Goal: Information Seeking & Learning: Find specific page/section

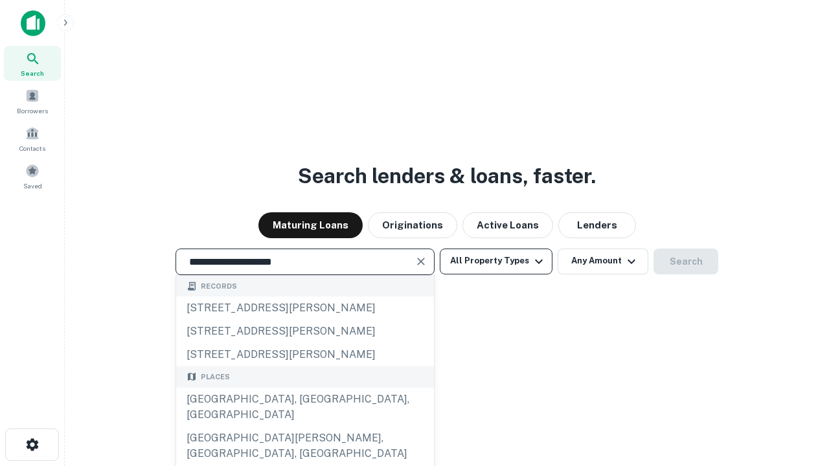
click at [304, 427] on div "[GEOGRAPHIC_DATA], [GEOGRAPHIC_DATA], [GEOGRAPHIC_DATA]" at bounding box center [305, 407] width 258 height 39
click at [496, 261] on button "All Property Types" at bounding box center [496, 262] width 113 height 26
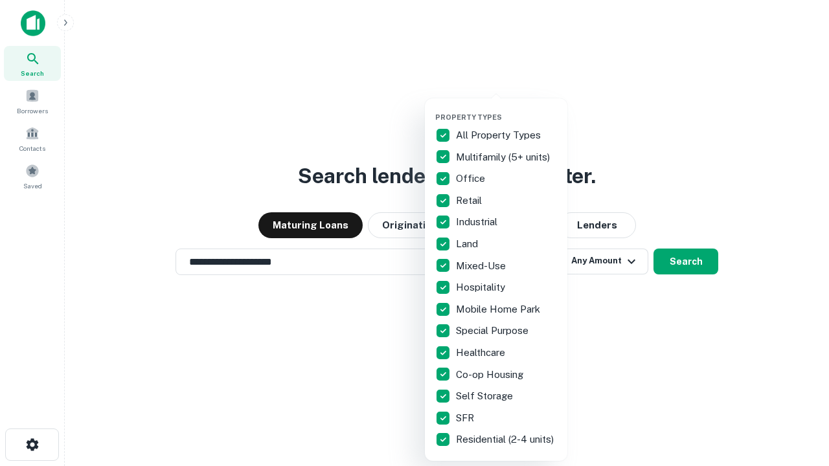
type input "**********"
click at [506, 109] on button "button" at bounding box center [506, 109] width 142 height 1
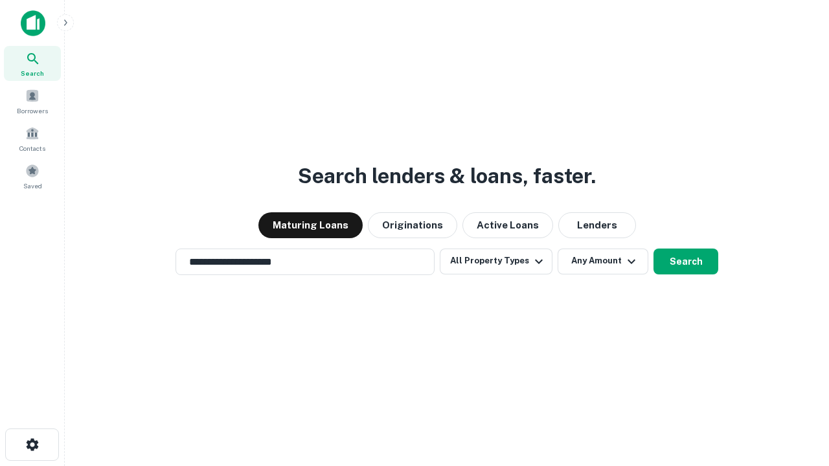
scroll to position [93, 366]
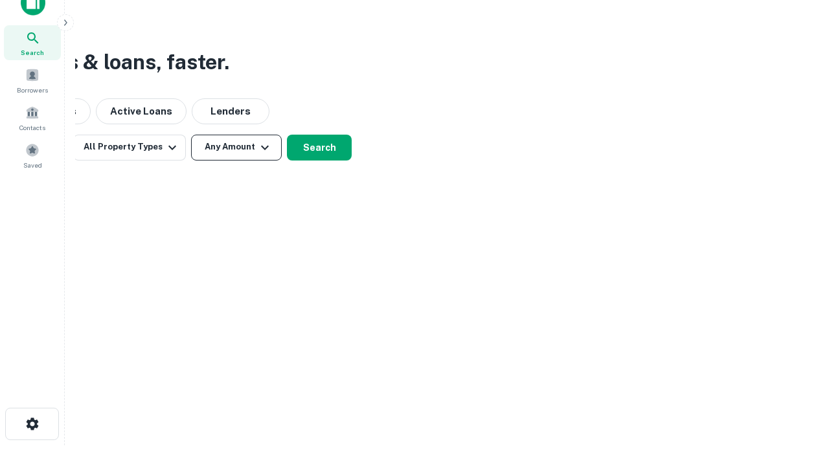
click at [236, 147] on button "Any Amount" at bounding box center [236, 148] width 91 height 26
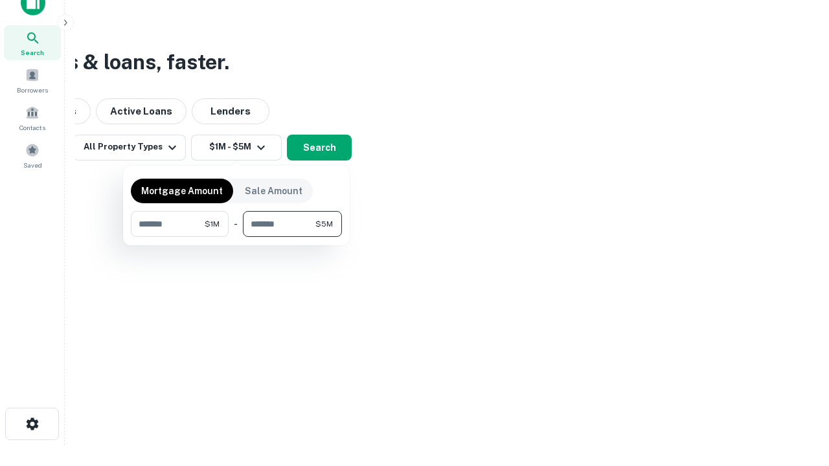
type input "*******"
click at [236, 237] on button "button" at bounding box center [236, 237] width 211 height 1
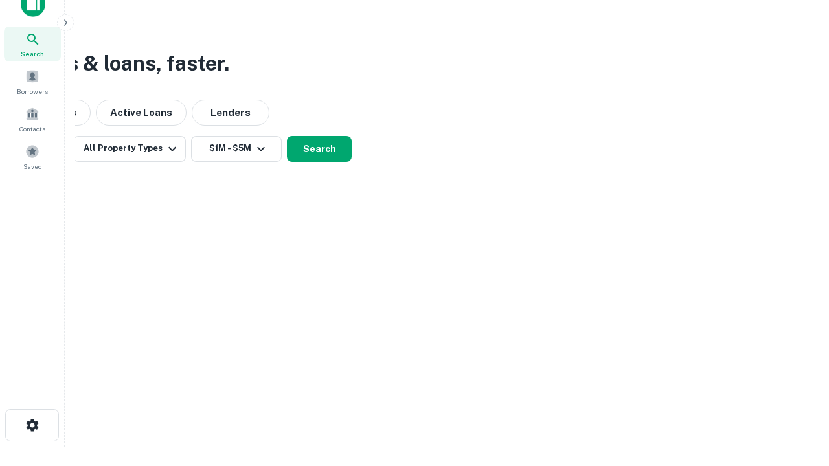
scroll to position [8, 239]
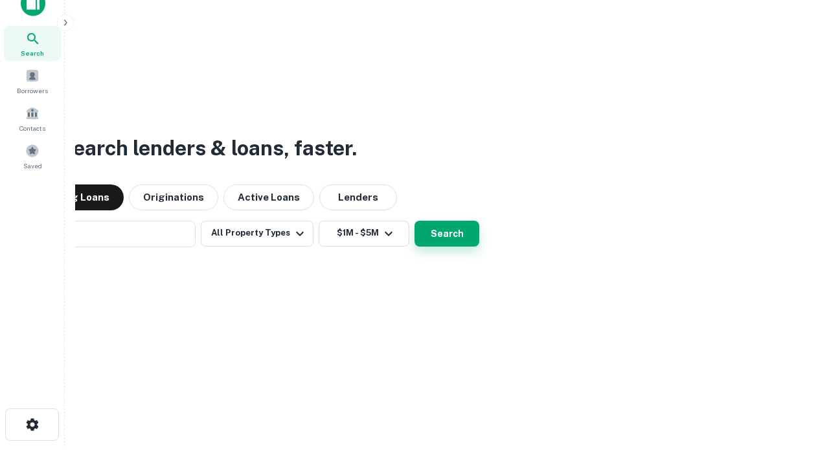
click at [414, 221] on button "Search" at bounding box center [446, 234] width 65 height 26
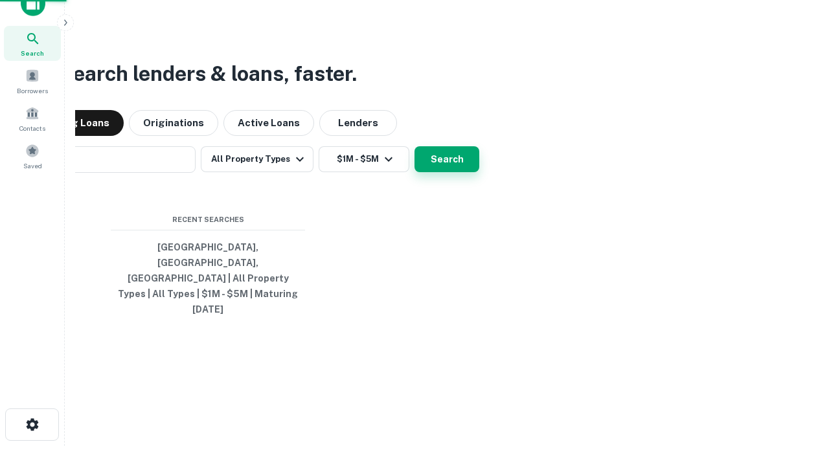
scroll to position [34, 366]
